Goal: Task Accomplishment & Management: Manage account settings

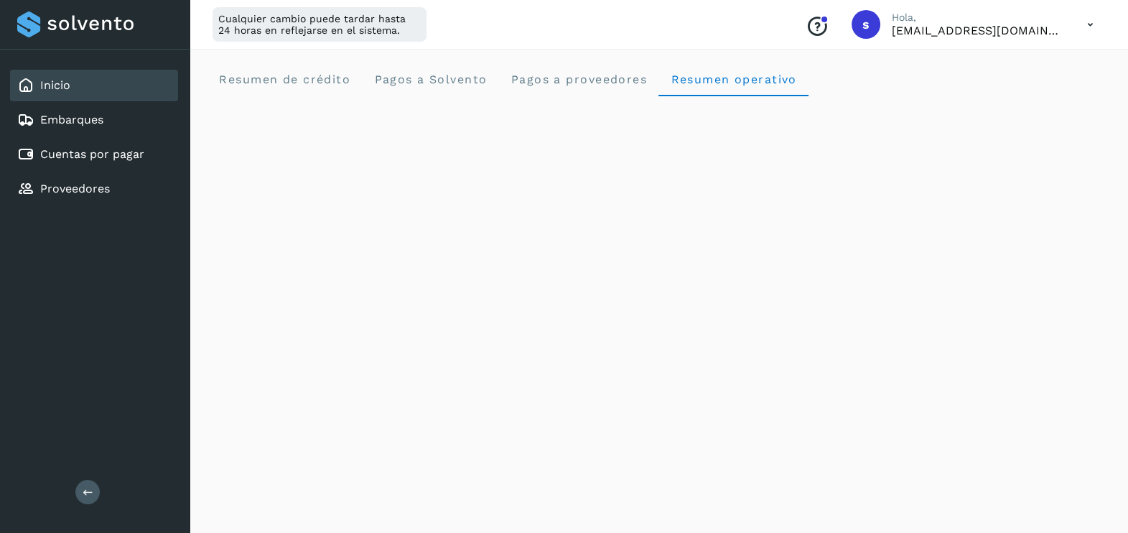
click at [68, 91] on link "Inicio" at bounding box center [55, 85] width 30 height 14
click at [99, 119] on link "Embarques" at bounding box center [71, 120] width 63 height 14
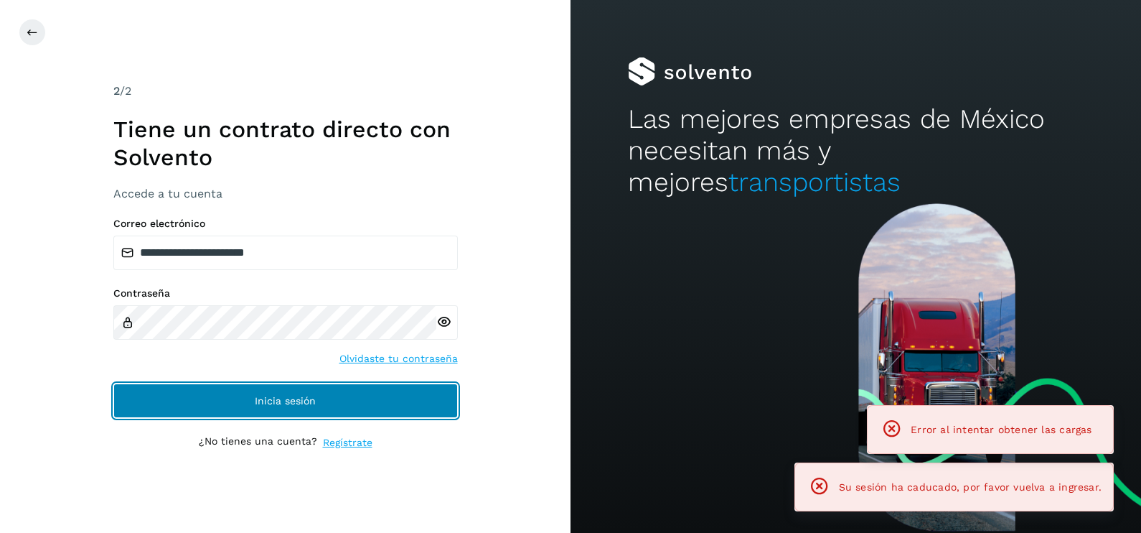
click at [370, 401] on button "Inicia sesión" at bounding box center [285, 400] width 345 height 34
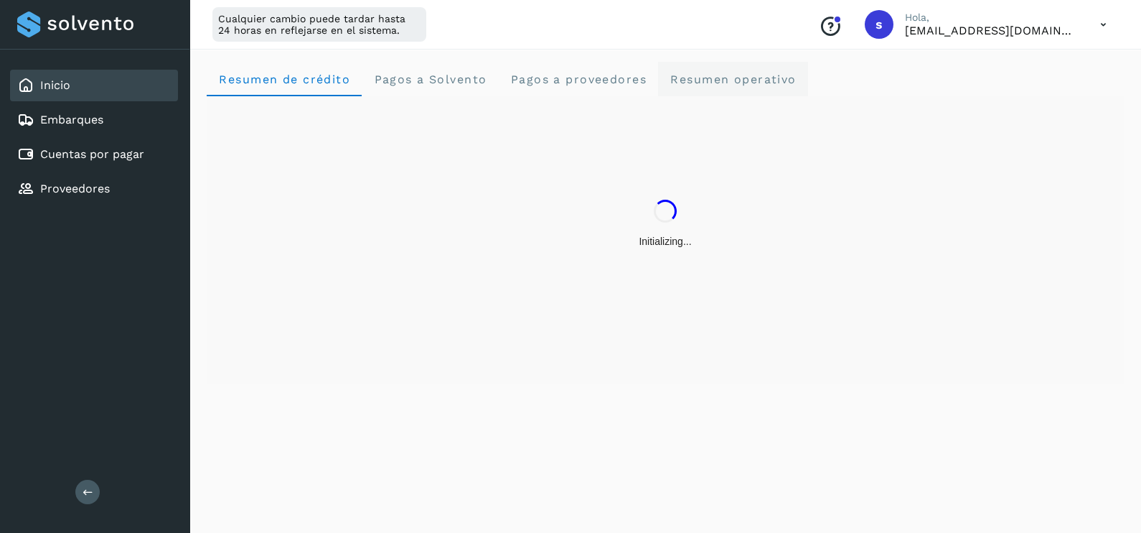
click at [746, 85] on span "Resumen operativo" at bounding box center [733, 79] width 127 height 14
